Goal: Task Accomplishment & Management: Complete application form

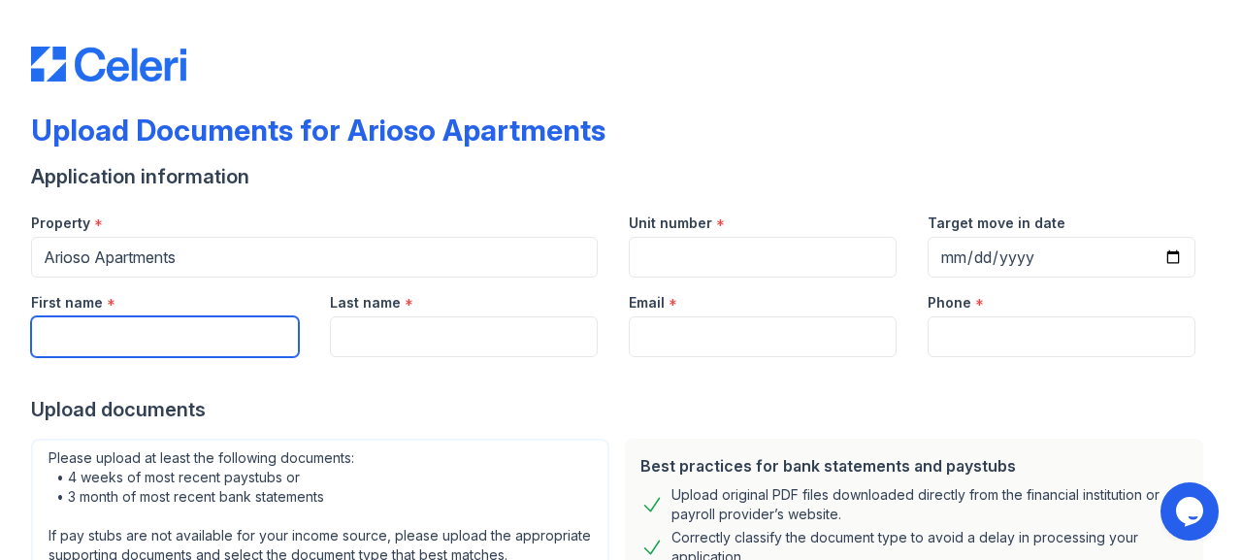
click at [166, 333] on input "First name" at bounding box center [165, 336] width 268 height 41
type input "[PERSON_NAME]"
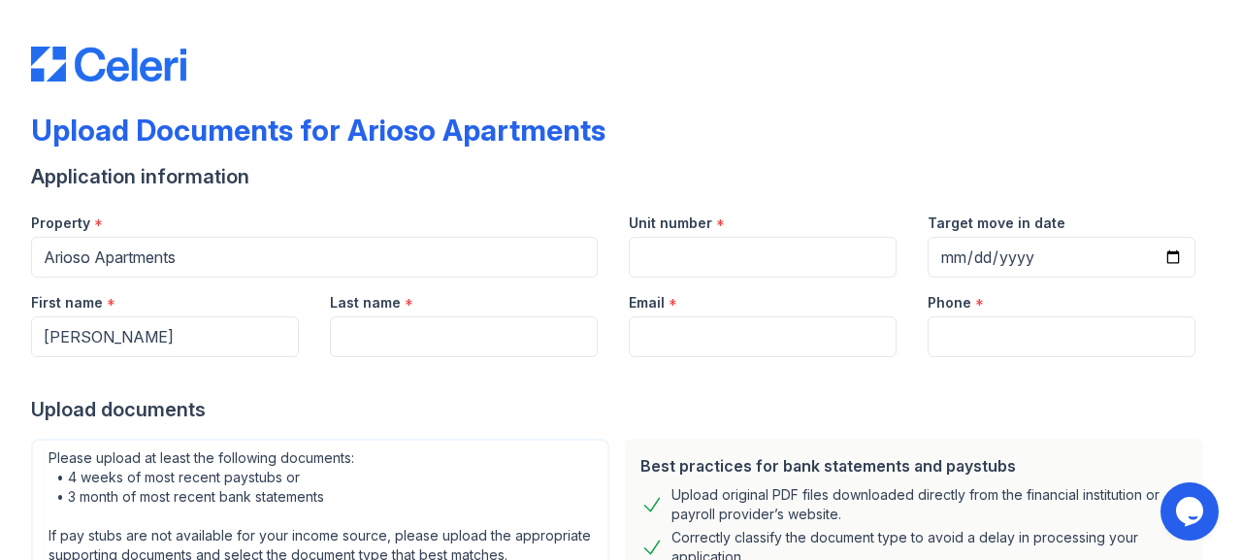
type input "[PERSON_NAME]"
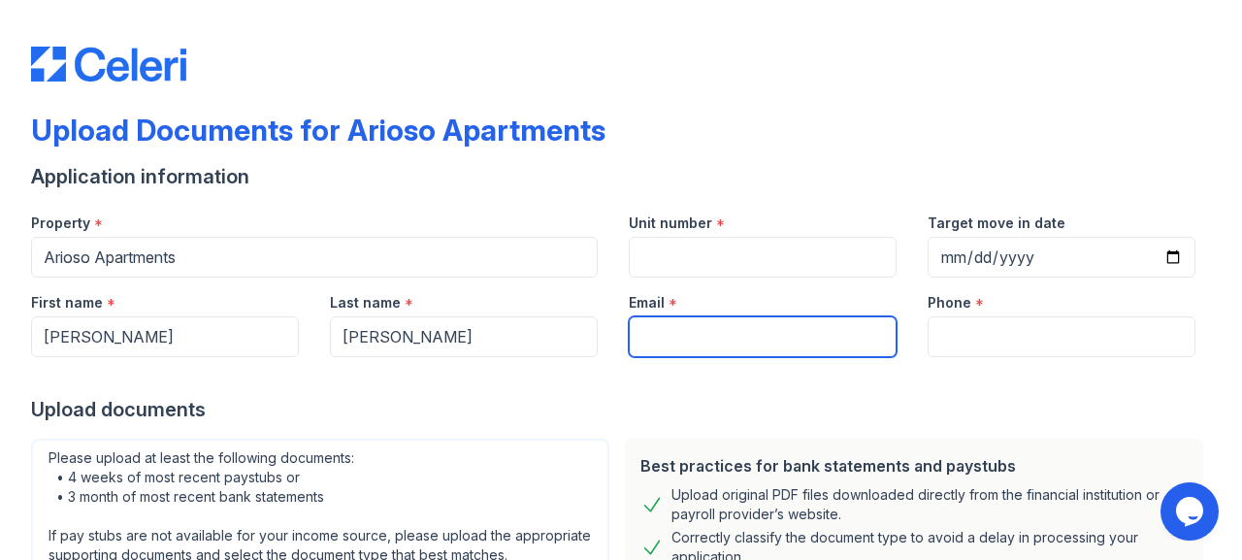
type input "[EMAIL_ADDRESS][DOMAIN_NAME]"
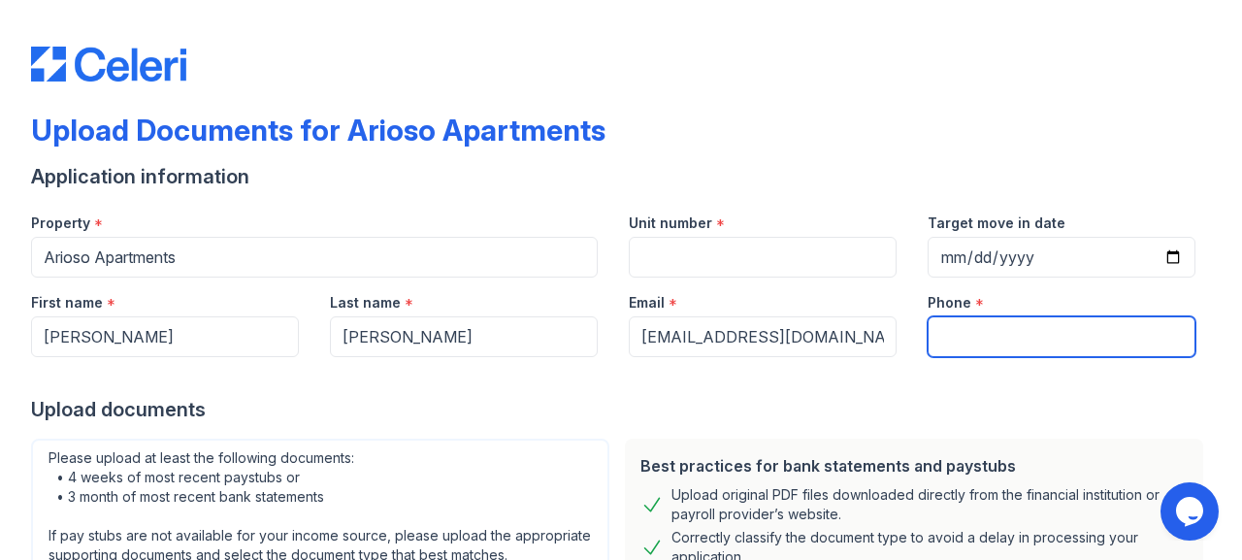
type input "2149090371"
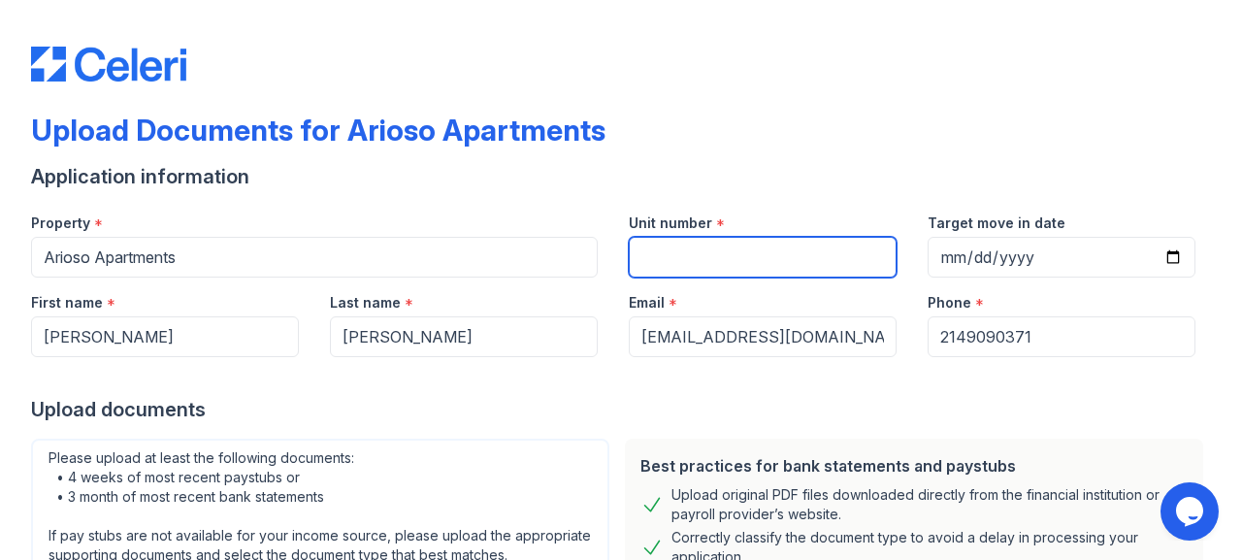
click at [739, 259] on input "Unit number" at bounding box center [763, 257] width 268 height 41
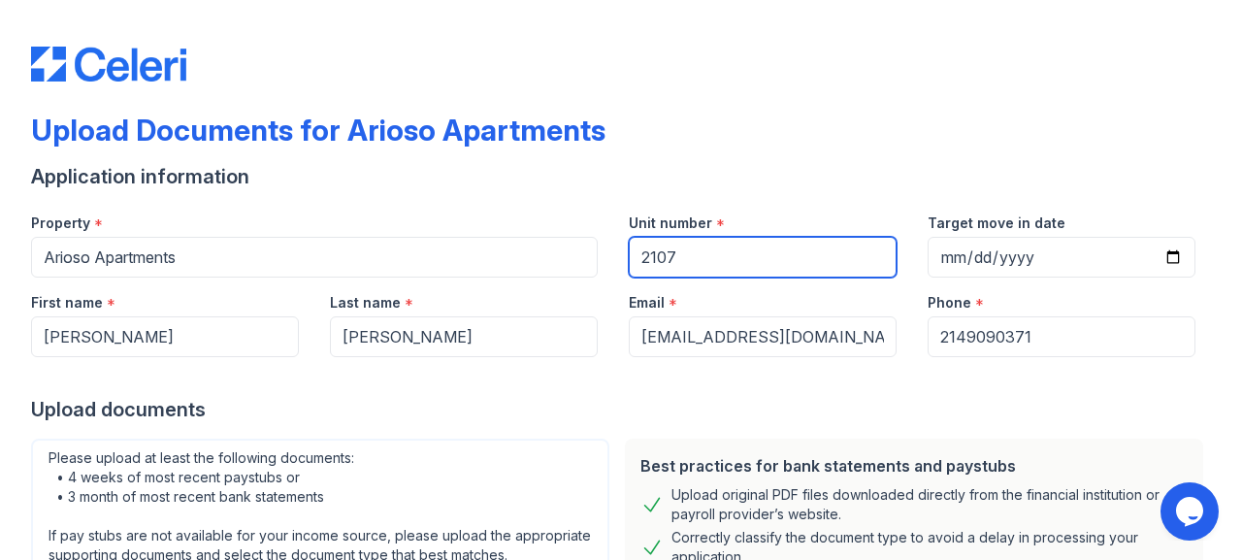
type input "2107"
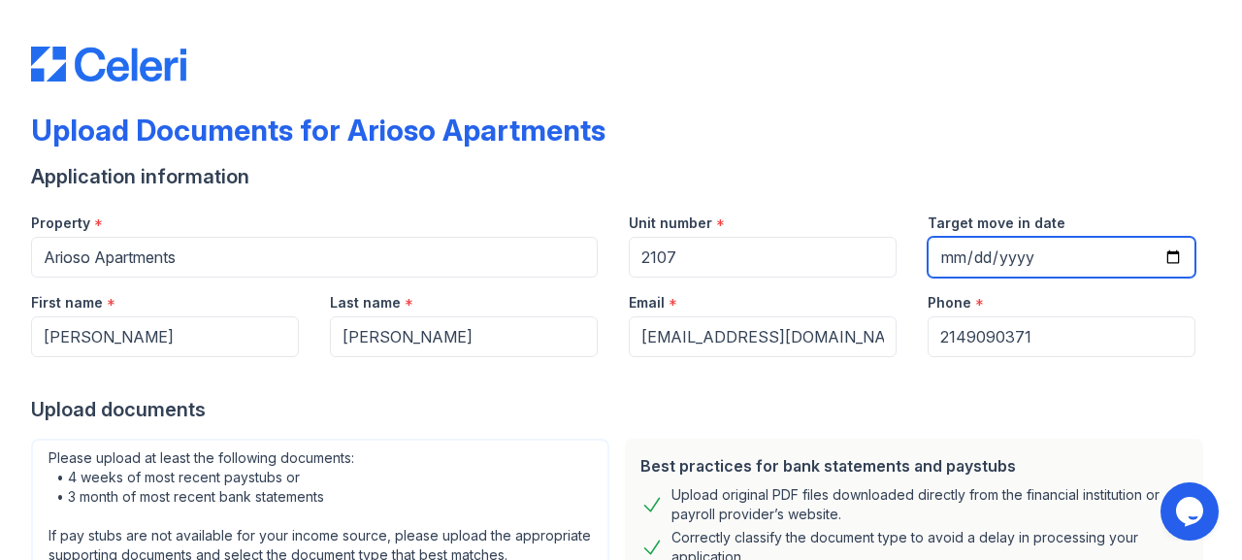
click at [1156, 257] on input "Target move in date" at bounding box center [1062, 257] width 268 height 41
type input "[DATE]"
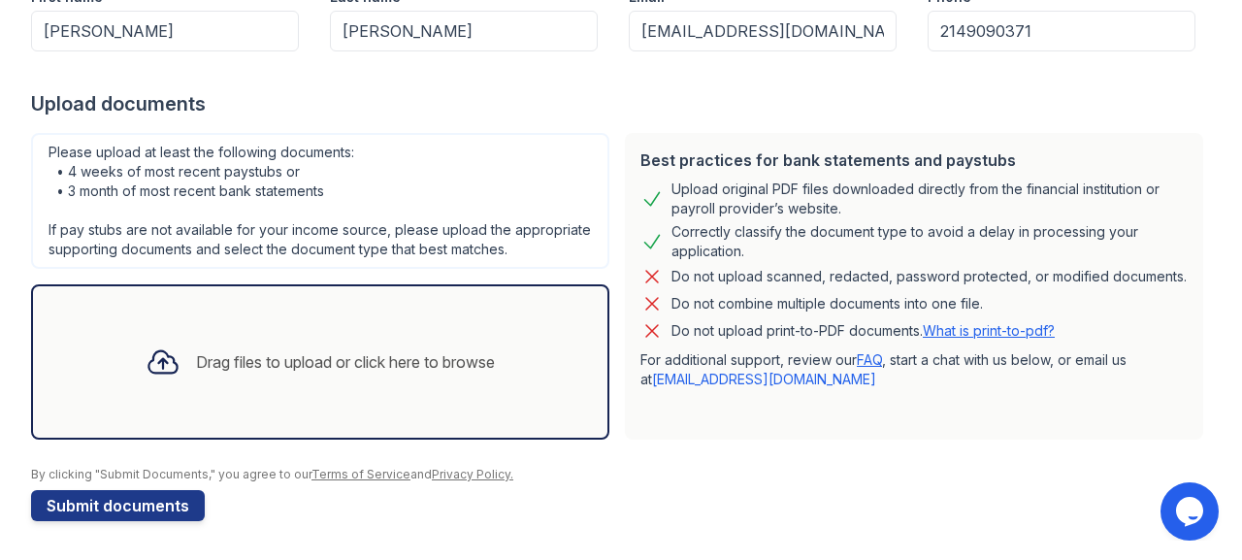
scroll to position [325, 0]
click at [330, 360] on div "Drag files to upload or click here to browse" at bounding box center [345, 361] width 299 height 23
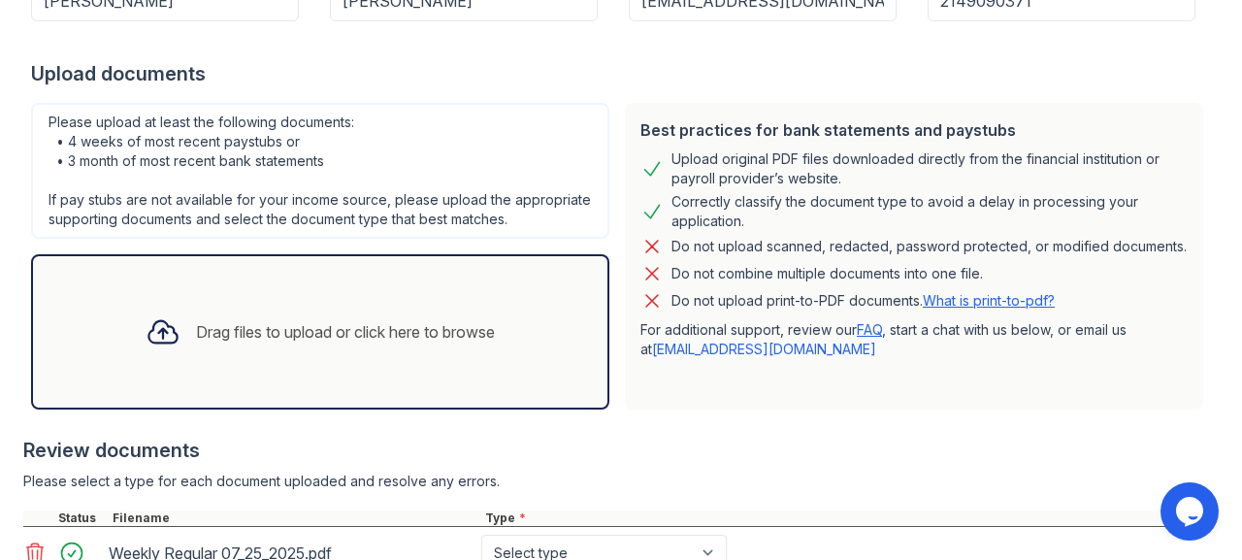
scroll to position [326, 0]
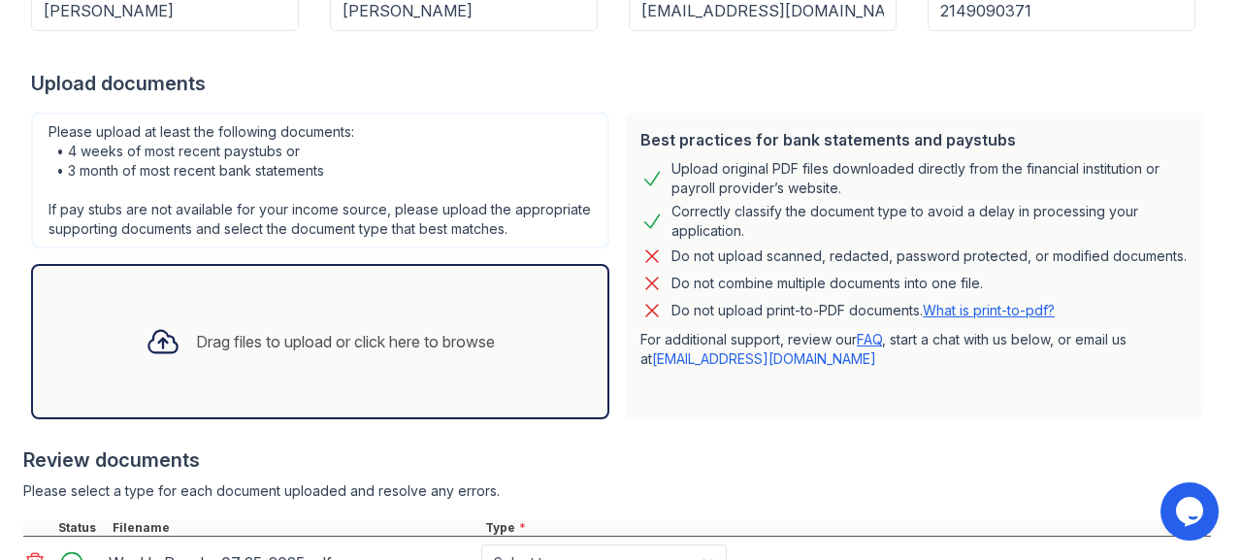
click at [332, 353] on div "Drag files to upload or click here to browse" at bounding box center [345, 341] width 299 height 23
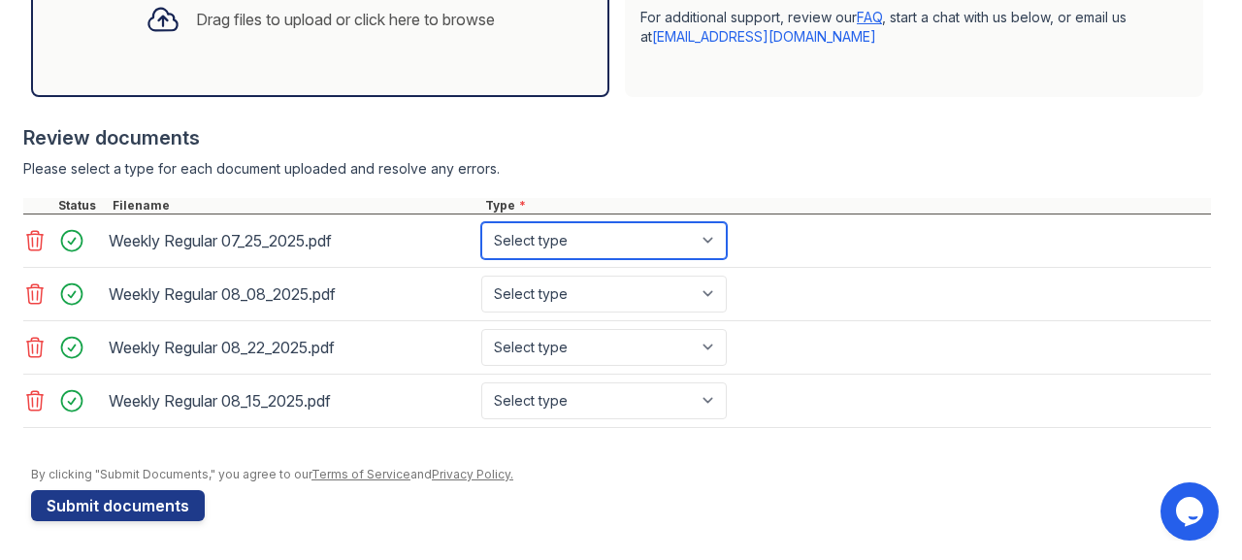
click at [704, 245] on select "Select type Paystub Bank Statement Offer Letter Tax Documents Benefit Award Let…" at bounding box center [603, 240] width 245 height 37
select select "paystub"
click at [481, 222] on select "Select type Paystub Bank Statement Offer Letter Tax Documents Benefit Award Let…" at bounding box center [603, 240] width 245 height 37
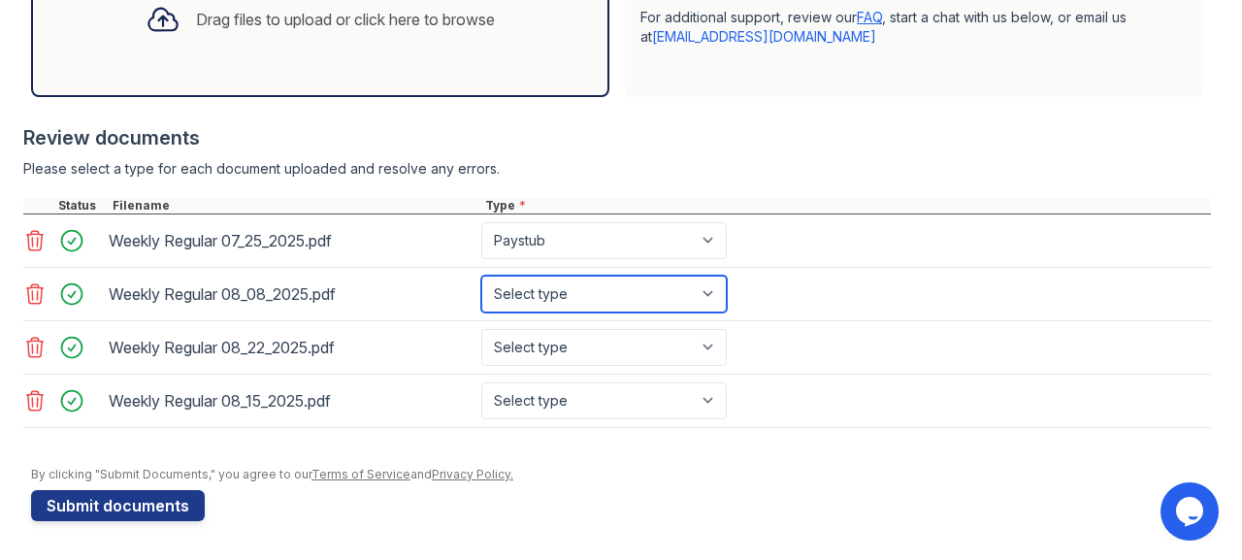
click at [709, 296] on select "Select type Paystub Bank Statement Offer Letter Tax Documents Benefit Award Let…" at bounding box center [603, 294] width 245 height 37
select select "paystub"
click at [481, 276] on select "Select type Paystub Bank Statement Offer Letter Tax Documents Benefit Award Let…" at bounding box center [603, 294] width 245 height 37
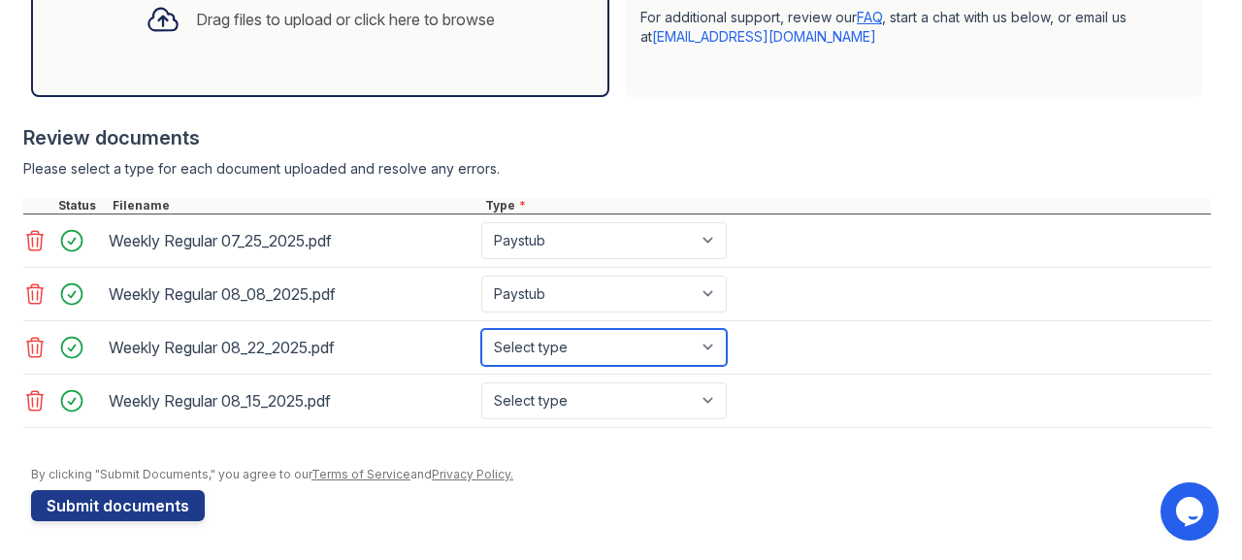
click at [717, 343] on select "Select type Paystub Bank Statement Offer Letter Tax Documents Benefit Award Let…" at bounding box center [603, 347] width 245 height 37
select select "paystub"
click at [481, 329] on select "Select type Paystub Bank Statement Offer Letter Tax Documents Benefit Award Let…" at bounding box center [603, 347] width 245 height 37
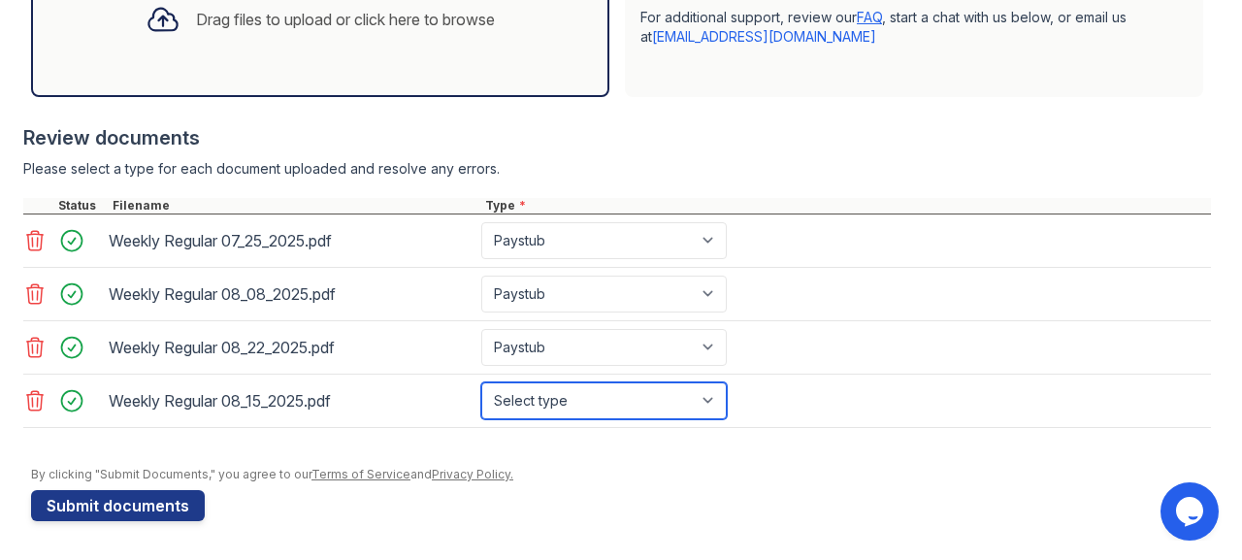
click at [707, 389] on select "Select type Paystub Bank Statement Offer Letter Tax Documents Benefit Award Let…" at bounding box center [603, 400] width 245 height 37
select select "paystub"
click at [481, 382] on select "Select type Paystub Bank Statement Offer Letter Tax Documents Benefit Award Let…" at bounding box center [603, 400] width 245 height 37
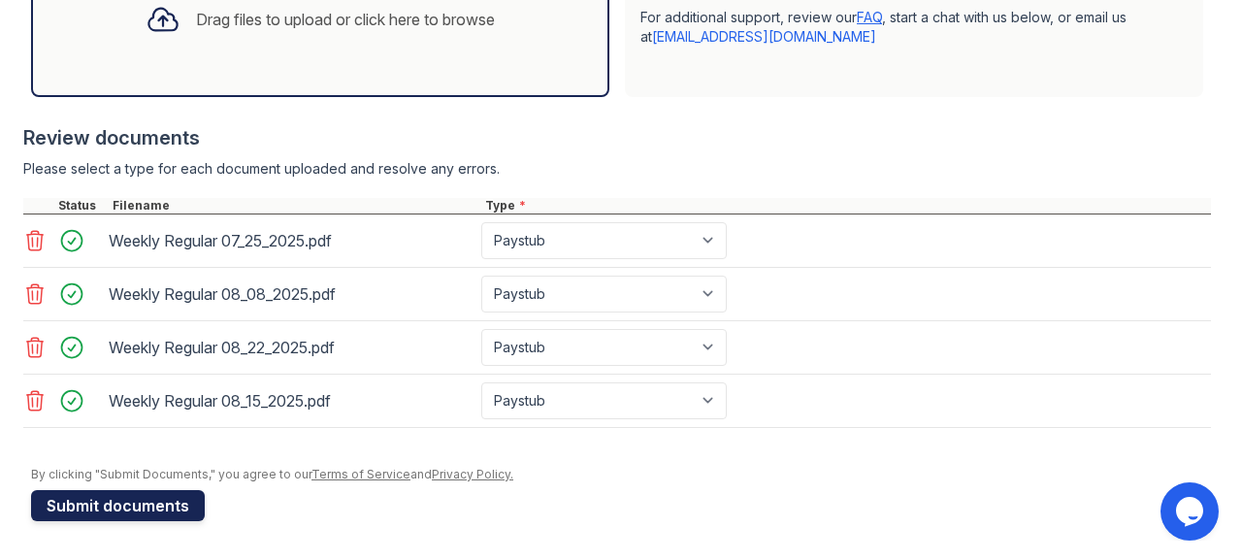
click at [147, 503] on button "Submit documents" at bounding box center [118, 505] width 174 height 31
